Goal: Task Accomplishment & Management: Use online tool/utility

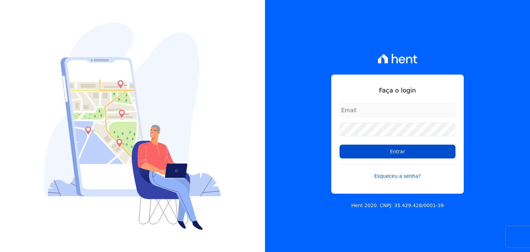
type input "[EMAIL_ADDRESS][DOMAIN_NAME]"
click at [388, 149] on input "Entrar" at bounding box center [398, 152] width 116 height 14
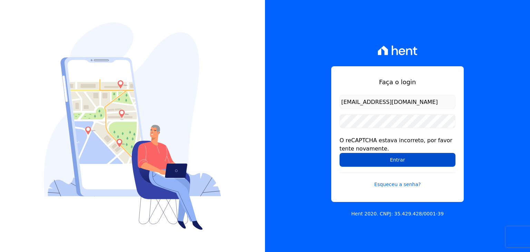
click at [386, 154] on input "Entrar" at bounding box center [398, 160] width 116 height 14
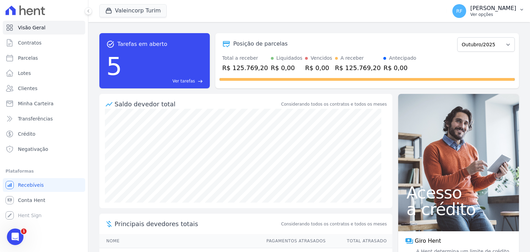
click at [492, 13] on p "Ver opções" at bounding box center [494, 15] width 46 height 6
click at [491, 16] on p "Ver opções" at bounding box center [494, 15] width 46 height 6
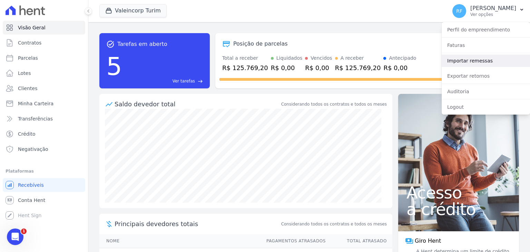
click at [485, 57] on link "Importar remessas" at bounding box center [486, 61] width 88 height 12
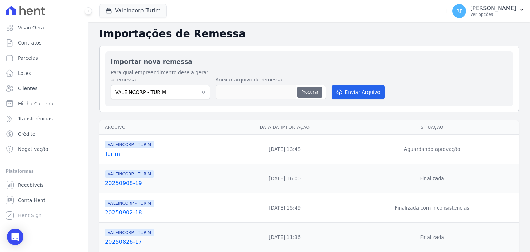
click at [311, 87] on button "Procurar" at bounding box center [310, 92] width 25 height 11
type input "Turim.unknown"
click at [356, 89] on button "Enviar Arquivo" at bounding box center [358, 92] width 53 height 14
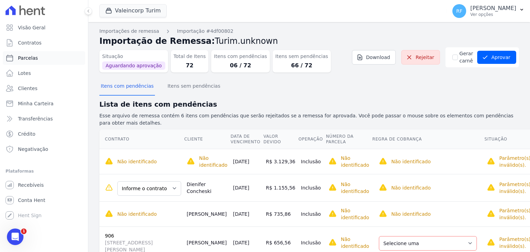
drag, startPoint x: 151, startPoint y: 0, endPoint x: 29, endPoint y: 54, distance: 132.6
click at [29, 54] on link "Parcelas" at bounding box center [44, 58] width 83 height 14
click at [27, 58] on span "Parcelas" at bounding box center [28, 58] width 20 height 7
select select
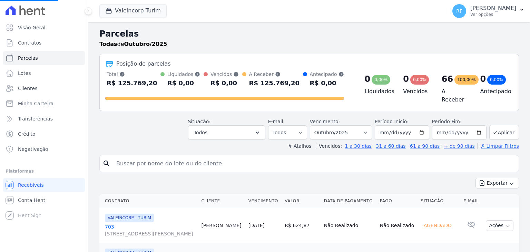
select select
click at [345, 134] on select "Filtrar por período ──────── Todos os meses Julho/2024 Agosto/2024 Setembro/202…" at bounding box center [341, 132] width 62 height 14
select select "09/2025"
click at [316, 125] on select "Filtrar por período ──────── Todos os meses Julho/2024 Agosto/2024 Setembro/202…" at bounding box center [341, 132] width 62 height 14
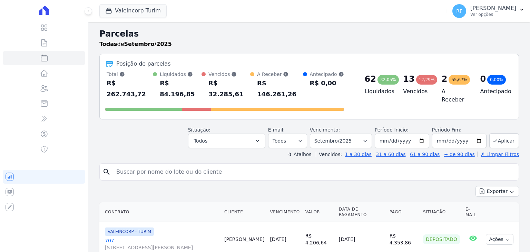
select select
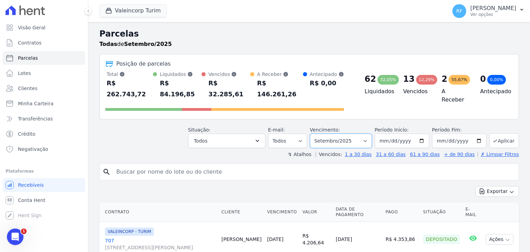
click at [361, 134] on select "Filtrar por período ──────── Todos os meses Julho/2024 Agosto/2024 Setembro/202…" at bounding box center [341, 141] width 62 height 14
select select "08/2025"
click at [316, 134] on select "Filtrar por período ──────── Todos os meses Julho/2024 Agosto/2024 Setembro/202…" at bounding box center [341, 141] width 62 height 14
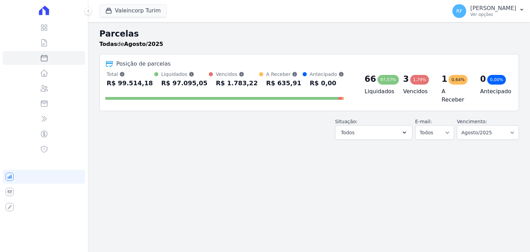
select select
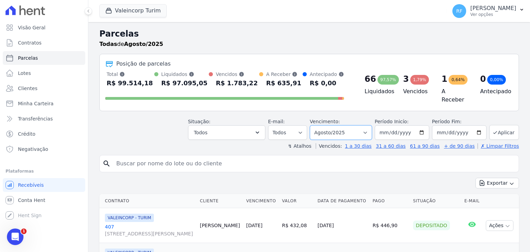
click at [345, 131] on select "Filtrar por período ──────── Todos os meses Julho/2024 Agosto/2024 Setembro/202…" at bounding box center [341, 132] width 62 height 14
select select "07/2025"
click at [316, 125] on select "Filtrar por período ──────── Todos os meses Julho/2024 Agosto/2024 Setembro/202…" at bounding box center [341, 132] width 62 height 14
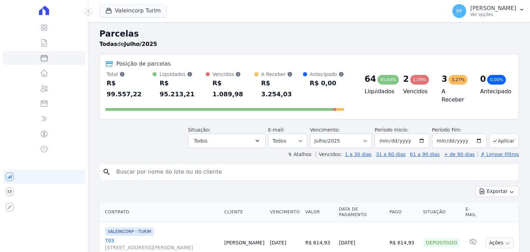
select select
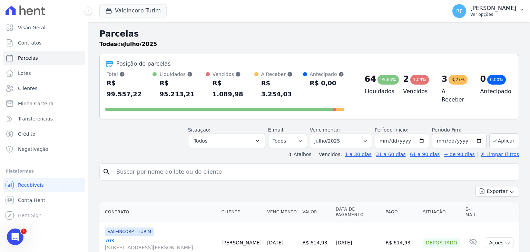
click at [492, 13] on p "Ver opções" at bounding box center [494, 15] width 46 height 6
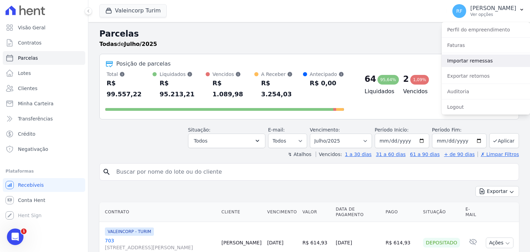
click at [478, 61] on link "Importar remessas" at bounding box center [486, 61] width 88 height 12
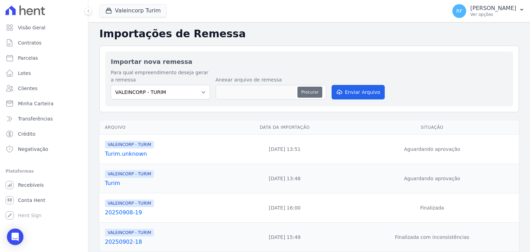
click at [302, 90] on button "Procurar" at bounding box center [310, 92] width 25 height 11
type input "Turim.unknown"
click at [365, 91] on button "Enviar Arquivo" at bounding box center [358, 92] width 53 height 14
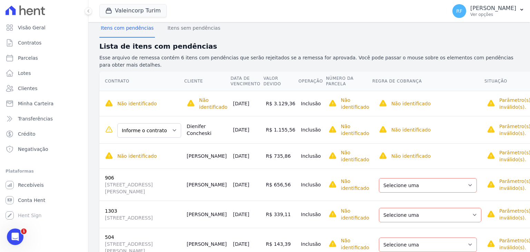
scroll to position [82, 0]
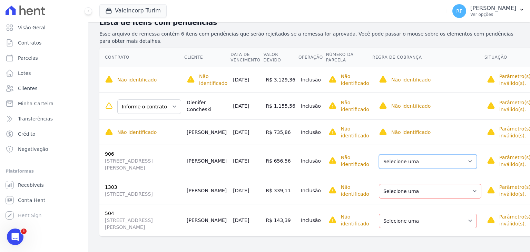
click at [449, 160] on select "Selecione uma Nova Parcela Avulsa Parcela Avulsa Existente Parcela Normal (30 X…" at bounding box center [428, 161] width 98 height 14
click at [443, 160] on select "Selecione uma Nova Parcela Avulsa Parcela Avulsa Existente Parcela Normal (30 X…" at bounding box center [428, 161] width 98 height 14
click at [268, 156] on td "R$ 656,56" at bounding box center [280, 161] width 35 height 32
click at [260, 165] on td "25/10/2025" at bounding box center [246, 161] width 33 height 32
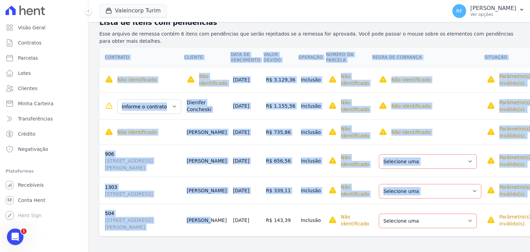
drag, startPoint x: 114, startPoint y: 168, endPoint x: 198, endPoint y: 212, distance: 94.8
click at [196, 213] on div "Contrato Cliente Data de Vencimento Valor devido Operação Número da Parcela Reg…" at bounding box center [316, 142] width 456 height 194
click at [269, 184] on td "R$ 339,11" at bounding box center [280, 190] width 35 height 27
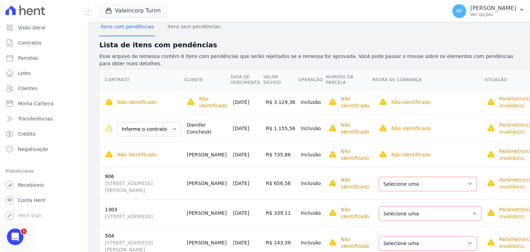
scroll to position [47, 0]
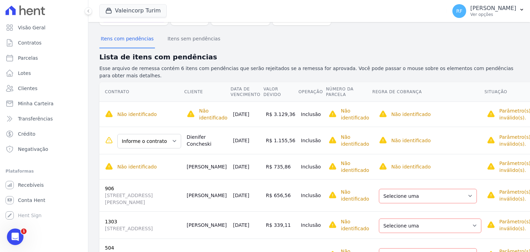
drag, startPoint x: 214, startPoint y: 167, endPoint x: 183, endPoint y: 167, distance: 31.4
click at [183, 167] on tr "Não identificado Não foi possível encontrar contratos no sistema para o cliente…" at bounding box center [316, 166] width 434 height 25
drag, startPoint x: 261, startPoint y: 169, endPoint x: 232, endPoint y: 171, distance: 28.4
click at [232, 171] on td "20/10/2025" at bounding box center [246, 166] width 33 height 25
drag, startPoint x: 282, startPoint y: 168, endPoint x: 258, endPoint y: 169, distance: 23.8
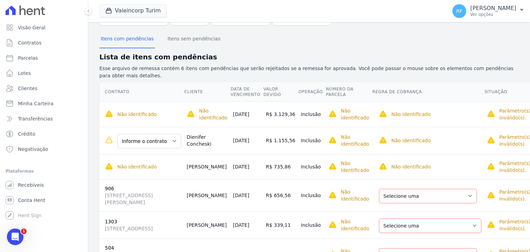
click at [258, 169] on tr "Não identificado Não foi possível encontrar contratos no sistema para o cliente…" at bounding box center [316, 166] width 434 height 25
click at [486, 162] on li "Regra de cobrança precisa ser selecionada" at bounding box center [486, 168] width 71 height 14
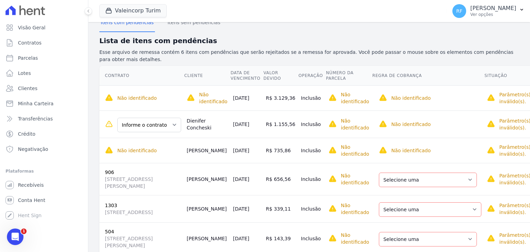
scroll to position [64, 0]
click at [173, 125] on select "Informe o contrato 1104 1104" at bounding box center [149, 124] width 64 height 14
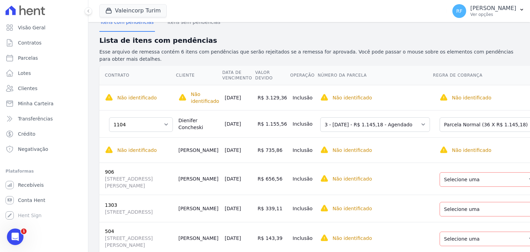
scroll to position [0, 49]
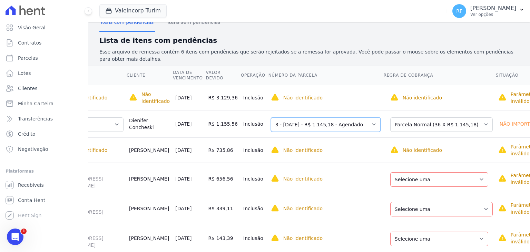
click at [345, 125] on select "Selecione uma 2 - 20/09/2025 - R$ 1.145,18 - Agendado 3 - 20/10/2025 - R$ 1.145…" at bounding box center [326, 124] width 110 height 14
click at [457, 125] on select "Selecione uma Nova Parcela Avulsa Parcela Avulsa Existente Parcela Normal (36 X…" at bounding box center [441, 124] width 103 height 14
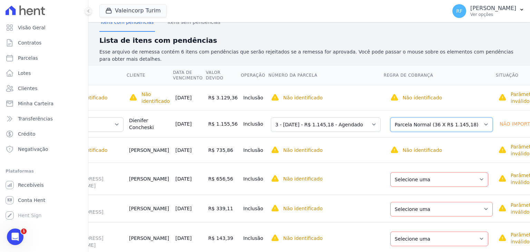
click at [457, 125] on select "Selecione uma Nova Parcela Avulsa Parcela Avulsa Existente Parcela Normal (36 X…" at bounding box center [441, 124] width 103 height 14
click at [361, 126] on select "Selecione uma 2 - 20/09/2025 - R$ 1.145,18 - Agendado 3 - 20/10/2025 - R$ 1.145…" at bounding box center [326, 124] width 110 height 14
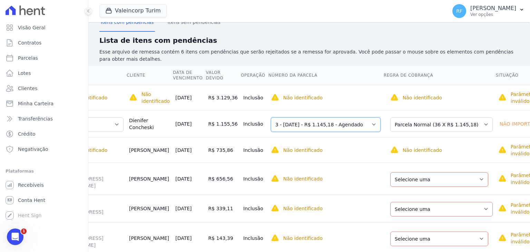
click at [361, 126] on select "Selecione uma 2 - 20/09/2025 - R$ 1.145,18 - Agendado 3 - 20/10/2025 - R$ 1.145…" at bounding box center [326, 124] width 110 height 14
click at [341, 126] on select "Selecione uma 2 - 20/09/2025 - R$ 1.145,18 - Agendado 3 - 20/10/2025 - R$ 1.145…" at bounding box center [326, 124] width 110 height 14
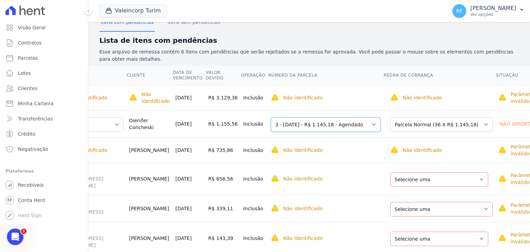
click at [341, 126] on select "Selecione uma 2 - 20/09/2025 - R$ 1.145,18 - Agendado 3 - 20/10/2025 - R$ 1.145…" at bounding box center [326, 124] width 110 height 14
click at [390, 130] on select "Selecione uma Nova Parcela Avulsa Parcela Avulsa Existente Parcela Normal (36 X…" at bounding box center [441, 124] width 103 height 14
click at [390, 117] on select "Selecione uma Nova Parcela Avulsa Parcela Avulsa Existente Parcela Normal (36 X…" at bounding box center [441, 124] width 103 height 14
click at [433, 158] on td "Não identificado O contrato ainda não foi identificado/selecionado. O campo reg…" at bounding box center [440, 149] width 112 height 25
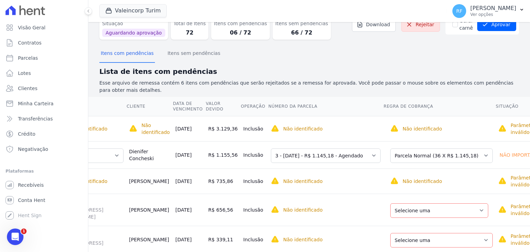
scroll to position [0, 0]
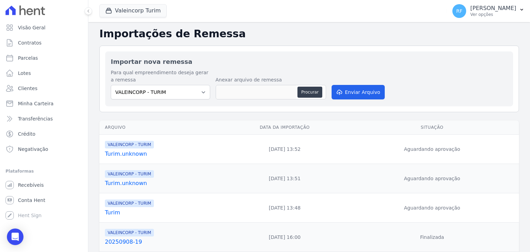
click at [120, 156] on link "Turim.unknown" at bounding box center [163, 154] width 117 height 8
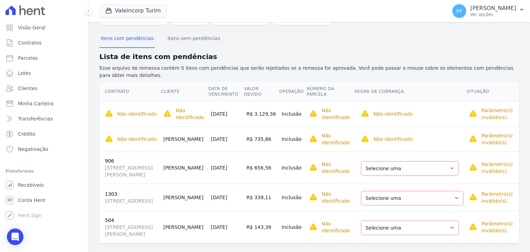
scroll to position [55, 0]
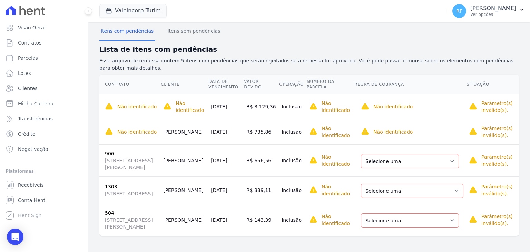
click at [306, 40] on section "Itens com pendências Itens sem pendências Lista de itens com pendências Esse ar…" at bounding box center [309, 129] width 420 height 213
drag, startPoint x: 265, startPoint y: 106, endPoint x: 287, endPoint y: 105, distance: 22.5
click at [287, 105] on tr "Não identificado O cliente dessa cobrança ainda não foi identificado. Contratos…" at bounding box center [309, 106] width 420 height 25
copy tr "3.129,36"
click at [294, 107] on td "Inclusão" at bounding box center [293, 106] width 28 height 25
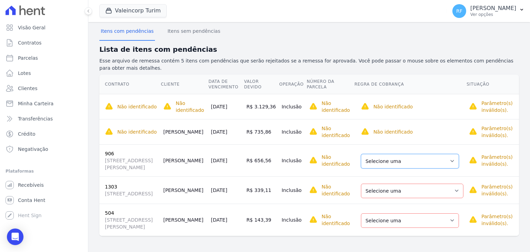
click at [381, 163] on select "Selecione uma Nova Parcela Avulsa Parcela Avulsa Existente Parcela Normal (30 X…" at bounding box center [410, 161] width 98 height 14
click at [380, 163] on select "Selecione uma Nova Parcela Avulsa Parcela Avulsa Existente Parcela Normal (30 X…" at bounding box center [410, 161] width 98 height 14
click at [417, 159] on select "Selecione uma Nova Parcela Avulsa Parcela Avulsa Existente Parcela Normal (30 X…" at bounding box center [410, 161] width 98 height 14
click at [436, 229] on td "Selecione uma Nova Parcela Avulsa Parcela Avulsa Existente Parcela Normal (29 X…" at bounding box center [410, 220] width 112 height 32
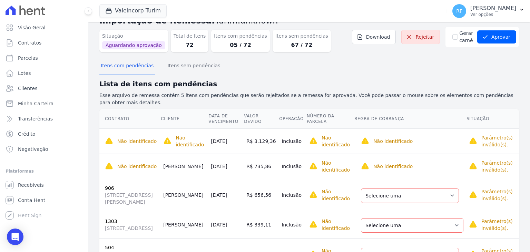
scroll to position [0, 0]
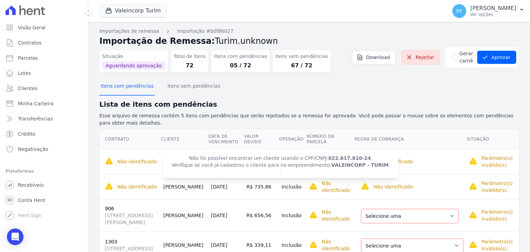
click at [184, 156] on span "Não foi possível encontrar um cliente usando o CPF/CNPJ: 022.617.810-24 . Verif…" at bounding box center [280, 165] width 235 height 26
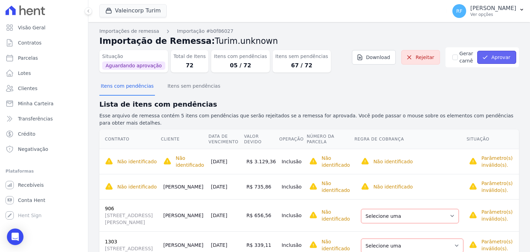
click at [497, 54] on button "Aprovar" at bounding box center [496, 57] width 39 height 13
click at [0, 0] on div "Aprovar remessa com erros? Você está prestes a aprovar uma remessa que contém u…" at bounding box center [0, 0] width 0 height 0
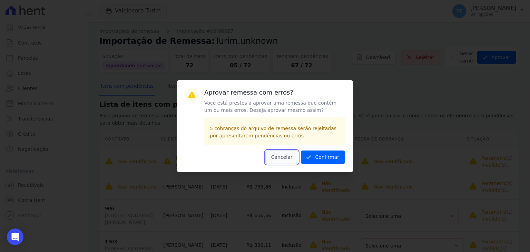
click at [283, 153] on button "Cancelar" at bounding box center [281, 157] width 33 height 13
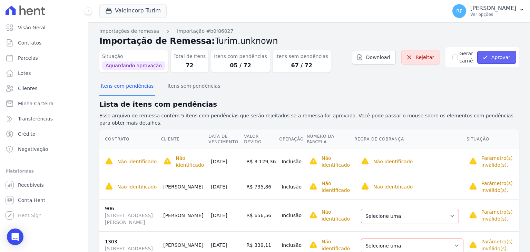
click at [491, 57] on button "Aprovar" at bounding box center [496, 57] width 39 height 13
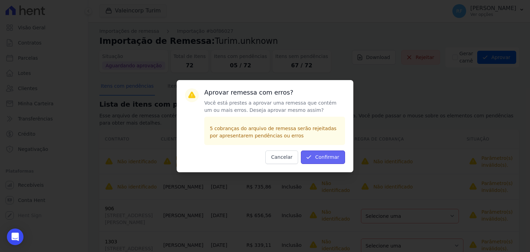
click at [325, 160] on button "Confirmar" at bounding box center [323, 157] width 44 height 13
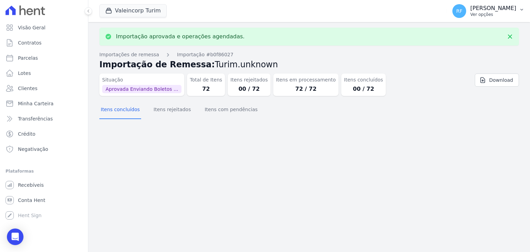
click at [477, 9] on p "[PERSON_NAME]" at bounding box center [494, 8] width 46 height 7
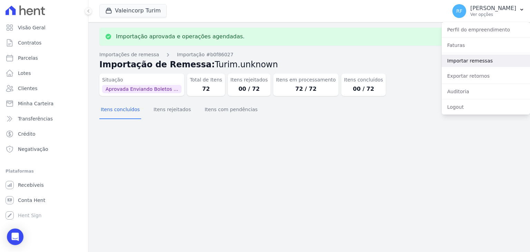
click at [462, 58] on link "Importar remessas" at bounding box center [486, 61] width 88 height 12
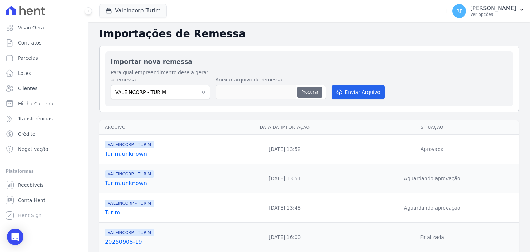
click at [308, 93] on button "Procurar" at bounding box center [310, 92] width 25 height 11
type input "Turim.unknown"
click at [364, 87] on button "Enviar Arquivo" at bounding box center [358, 92] width 53 height 14
